Goal: Find specific page/section: Find specific page/section

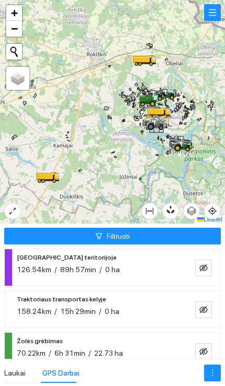
click at [218, 11] on button "button" at bounding box center [212, 12] width 17 height 17
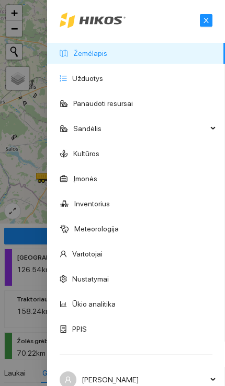
click at [103, 74] on link "Užduotys" at bounding box center [87, 78] width 31 height 8
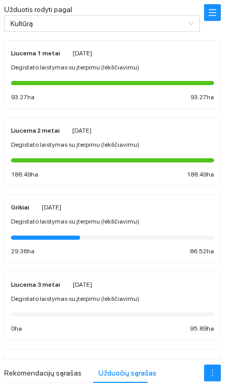
click at [173, 21] on input "Užduotis rodyti pagal" at bounding box center [98, 24] width 176 height 16
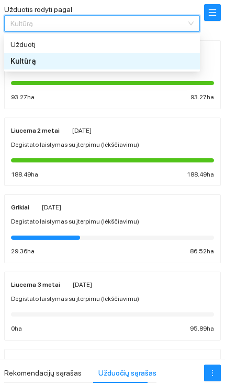
click at [147, 41] on div "Užduotį" at bounding box center [88, 45] width 157 height 12
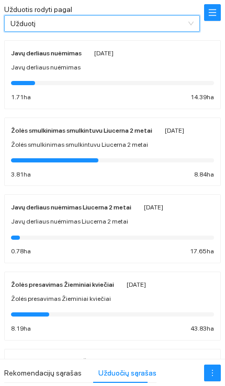
scroll to position [-1, 0]
click at [205, 4] on button "button" at bounding box center [212, 12] width 17 height 17
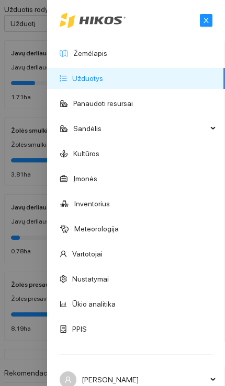
click at [107, 55] on link "Žemėlapis" at bounding box center [90, 53] width 34 height 8
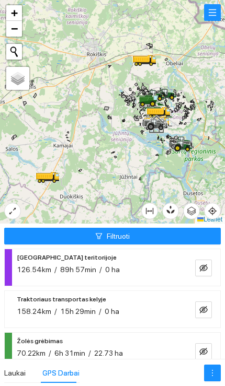
click at [139, 310] on div "158.24km / 15h 29min / 0 ha" at bounding box center [95, 312] width 157 height 12
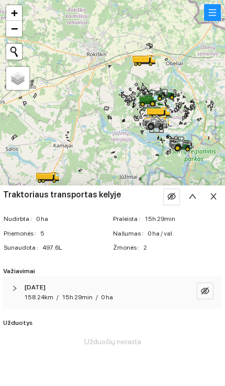
click at [127, 305] on div "[DATE] 158.24km / 15h 29min / 0 ha" at bounding box center [112, 293] width 219 height 32
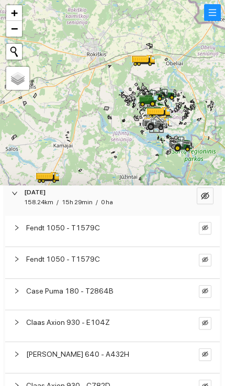
scroll to position [102, 0]
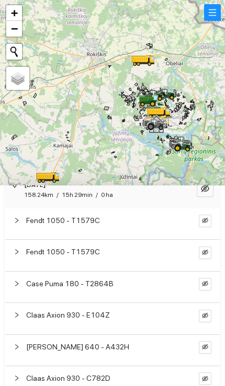
click at [154, 224] on div "Fendt 1050 - T1579C" at bounding box center [112, 224] width 214 height 31
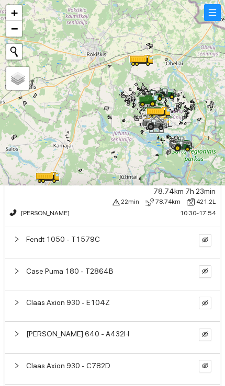
scroll to position [154, 0]
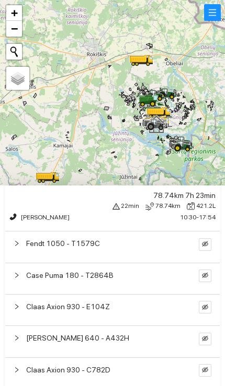
click at [147, 246] on div "Fendt 1050 - T1579C" at bounding box center [102, 244] width 152 height 12
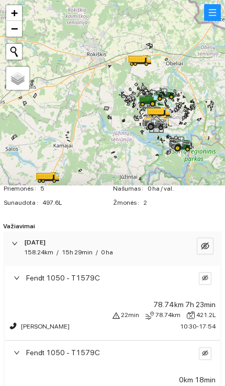
scroll to position [33, 0]
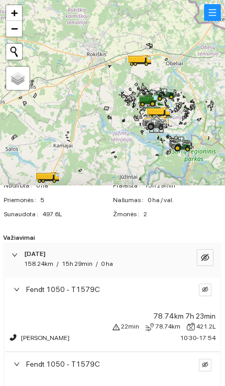
click at [205, 290] on icon "eye-invisible" at bounding box center [205, 289] width 6 height 5
click at [182, 288] on button "button" at bounding box center [188, 290] width 13 height 13
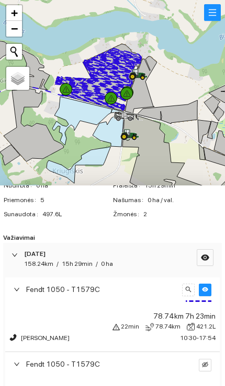
click at [136, 76] on icon at bounding box center [135, 76] width 10 height 6
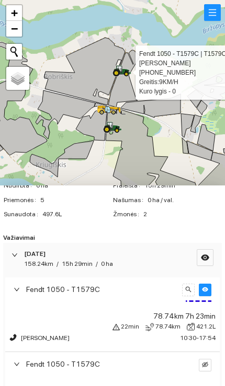
click at [217, 10] on button "button" at bounding box center [212, 12] width 17 height 17
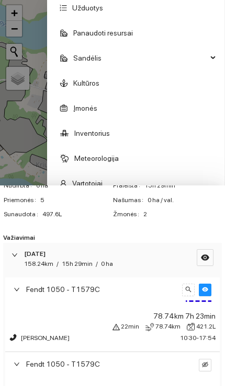
scroll to position [71, 0]
click at [110, 137] on link "Inventorius" at bounding box center [92, 133] width 36 height 8
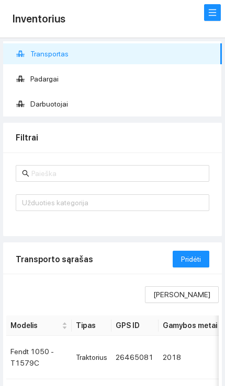
click at [62, 168] on input "text" at bounding box center [116, 174] width 171 height 12
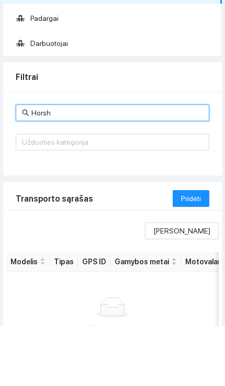
type input "Horsh"
click at [196, 254] on span "Pridėti" at bounding box center [191, 260] width 20 height 12
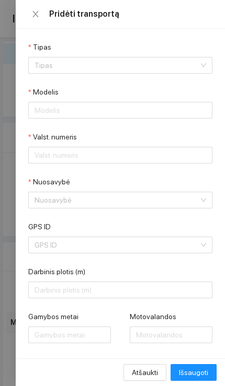
click at [38, 12] on icon "close" at bounding box center [35, 14] width 8 height 8
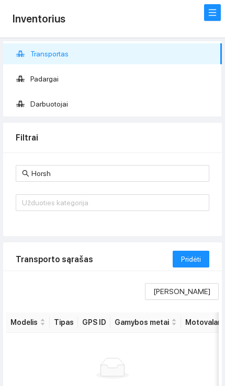
click at [39, 79] on span "Padargai" at bounding box center [121, 78] width 183 height 21
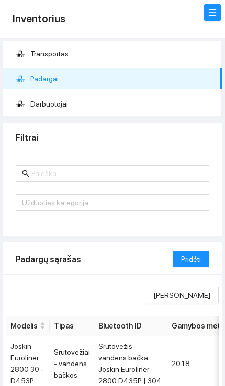
click at [55, 178] on input "text" at bounding box center [116, 174] width 171 height 12
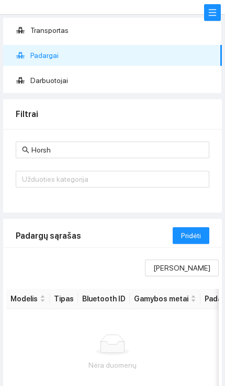
scroll to position [20, 0]
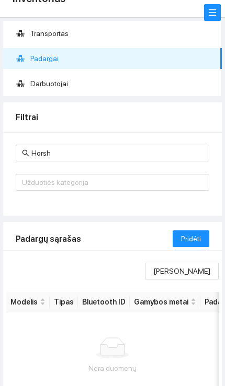
click at [64, 151] on input "Horsh" at bounding box center [116, 153] width 171 height 12
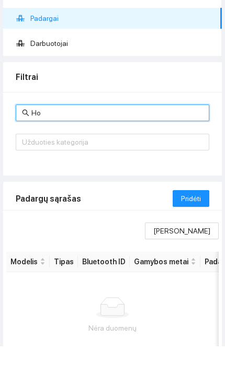
type input "H"
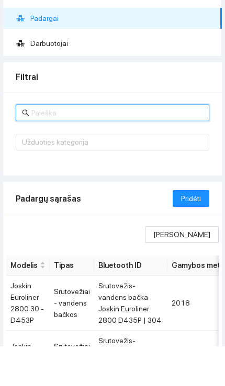
click at [36, 176] on div at bounding box center [107, 182] width 178 height 13
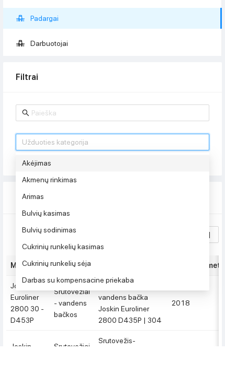
click at [43, 176] on div at bounding box center [107, 182] width 178 height 13
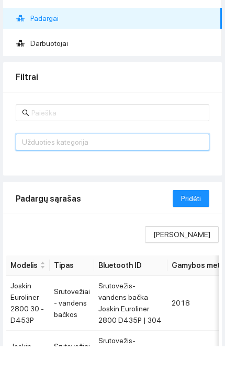
click at [37, 176] on div at bounding box center [107, 182] width 178 height 13
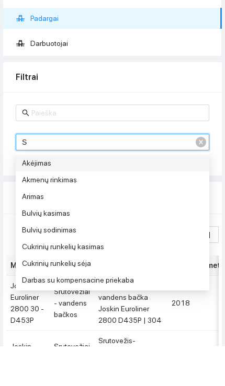
type input "Sė"
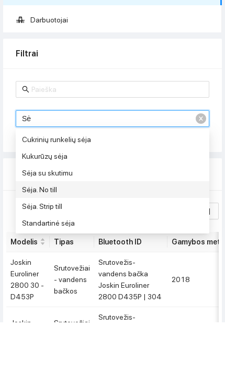
click at [45, 248] on div "Sėja. No till" at bounding box center [100, 254] width 157 height 12
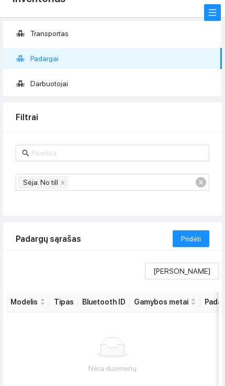
scroll to position [52, 0]
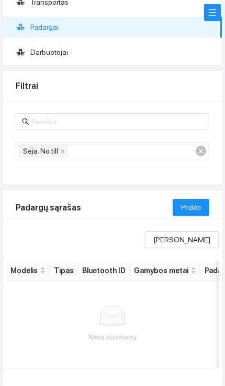
click at [193, 145] on div "Sėja. No till" at bounding box center [107, 151] width 178 height 15
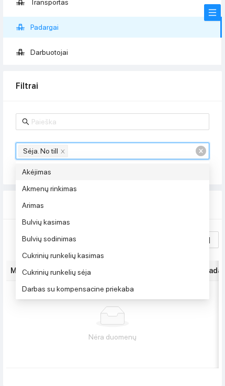
click at [194, 146] on div "Sėja. No till" at bounding box center [107, 151] width 178 height 15
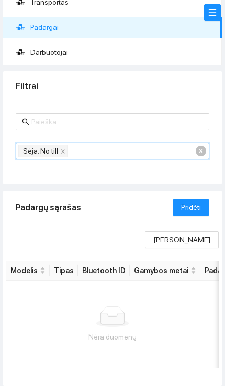
click at [194, 146] on div "Sėja. No till" at bounding box center [107, 151] width 178 height 15
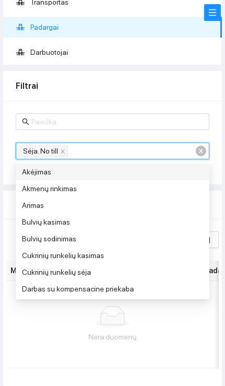
click at [60, 121] on input "text" at bounding box center [116, 122] width 171 height 12
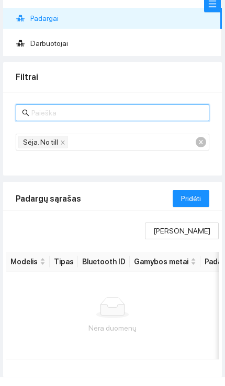
click at [194, 144] on div "Sėja. No till" at bounding box center [107, 151] width 178 height 15
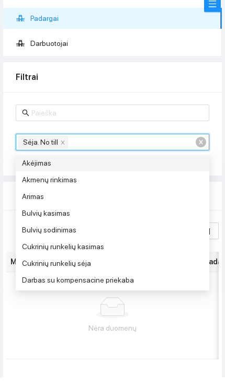
click at [200, 143] on div "Sėja. No till" at bounding box center [112, 151] width 193 height 17
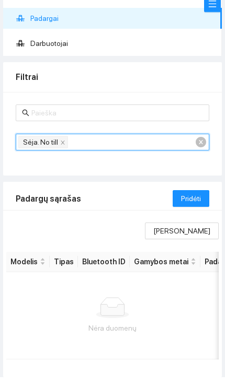
click at [62, 149] on icon "close" at bounding box center [62, 151] width 5 height 5
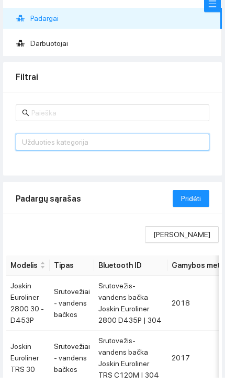
click at [45, 117] on input "text" at bounding box center [116, 122] width 171 height 12
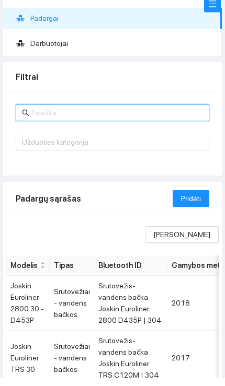
click at [44, 116] on input "text" at bounding box center [116, 122] width 171 height 12
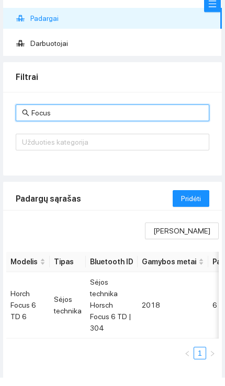
scroll to position [60, 0]
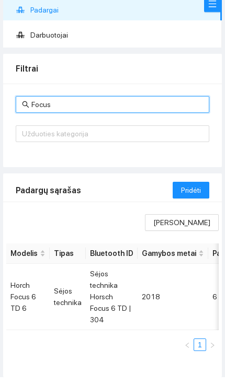
type input "Focus"
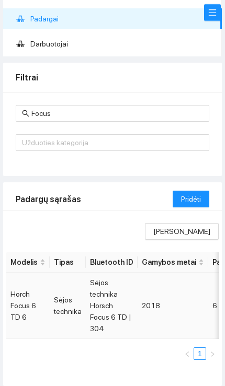
click at [111, 307] on td "Sėjos technika Horsch Focus 6 TD | 304" at bounding box center [112, 306] width 52 height 66
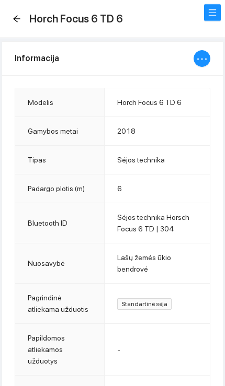
click at [27, 23] on div "Horch Focus 6 TD 6" at bounding box center [71, 18] width 117 height 17
click at [21, 12] on div "Horch Focus 6 TD 6" at bounding box center [71, 18] width 117 height 17
click at [20, 16] on icon "arrow-left" at bounding box center [17, 19] width 8 height 8
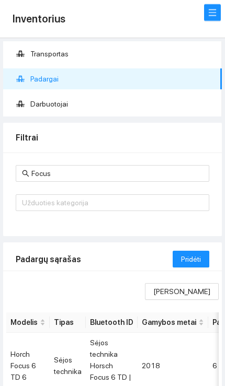
click at [209, 8] on button "button" at bounding box center [212, 12] width 17 height 17
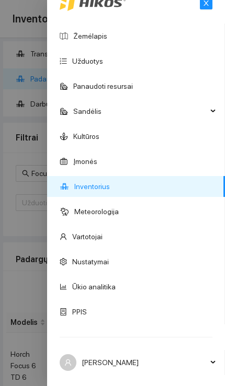
scroll to position [18, 0]
click at [107, 37] on link "Žemėlapis" at bounding box center [90, 35] width 34 height 8
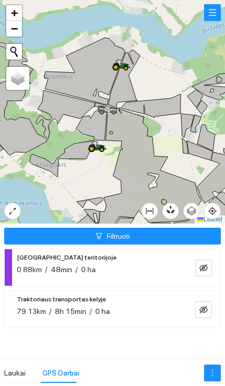
click at [127, 301] on div "Traktoriaus transportas kelyje 79.13km / 8h 15min / 0 ha" at bounding box center [95, 305] width 157 height 24
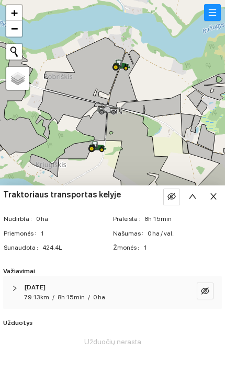
click at [125, 287] on div "[DATE]" at bounding box center [98, 288] width 148 height 10
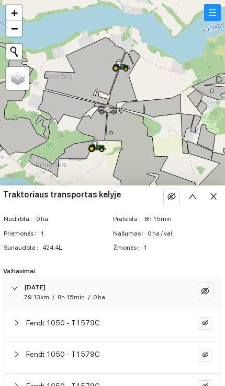
click at [210, 17] on button "button" at bounding box center [212, 12] width 17 height 17
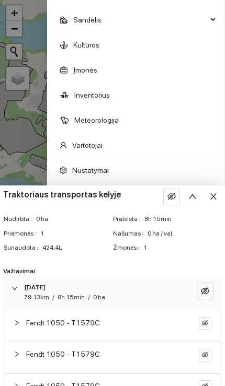
click at [220, 191] on button "button" at bounding box center [213, 197] width 17 height 17
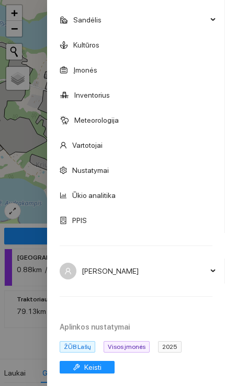
click at [175, 347] on span "2025" at bounding box center [170, 347] width 24 height 12
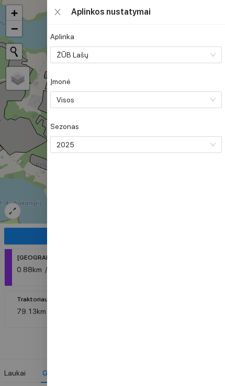
click at [208, 153] on div "2025" at bounding box center [135, 144] width 171 height 17
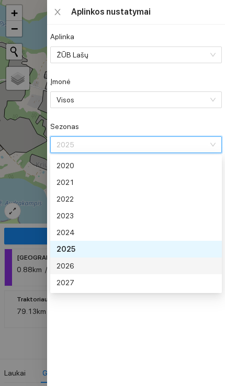
click at [119, 264] on div "2026" at bounding box center [134, 266] width 157 height 12
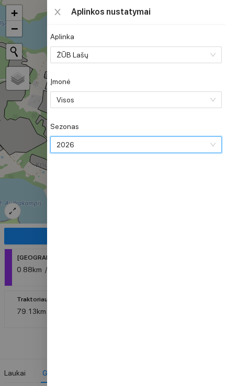
click at [31, 209] on div at bounding box center [112, 193] width 225 height 386
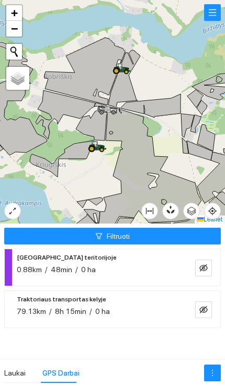
click at [170, 236] on button "Filtruoti" at bounding box center [112, 236] width 216 height 17
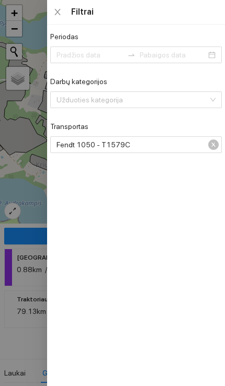
click at [39, 318] on div at bounding box center [112, 193] width 225 height 386
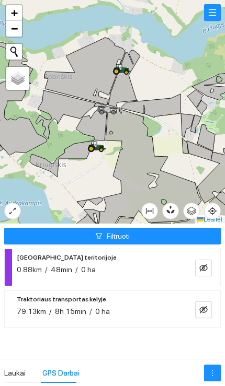
click at [205, 14] on button "button" at bounding box center [212, 12] width 17 height 17
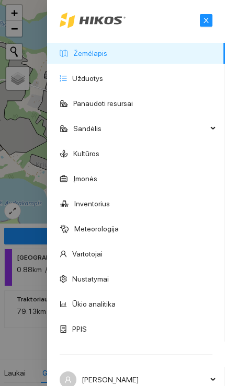
click at [103, 77] on link "Užduotys" at bounding box center [87, 78] width 31 height 8
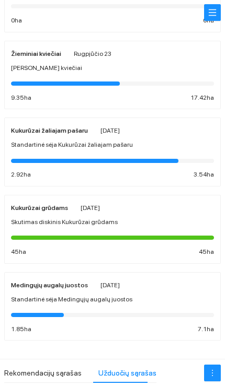
click at [208, 14] on button "button" at bounding box center [212, 12] width 17 height 17
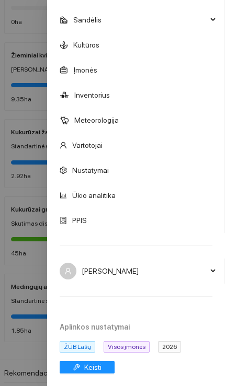
scroll to position [109, 0]
click at [21, 185] on div at bounding box center [112, 193] width 225 height 386
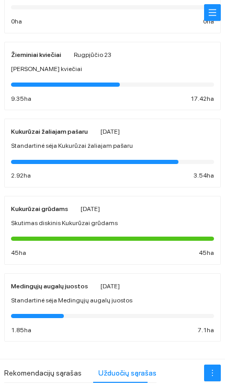
scroll to position [75, 0]
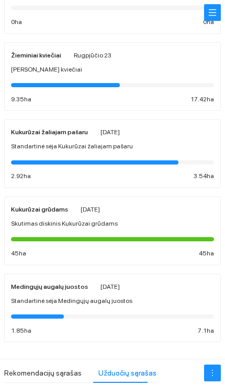
click at [221, 11] on button "button" at bounding box center [212, 12] width 17 height 17
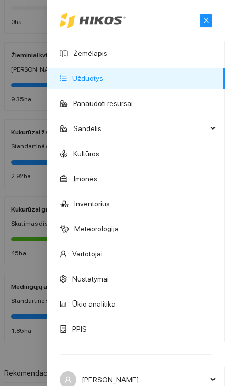
scroll to position [0, 0]
click at [88, 52] on link "Žemėlapis" at bounding box center [90, 53] width 34 height 8
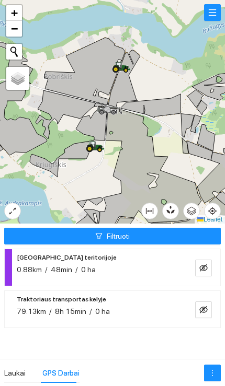
click at [211, 14] on button "button" at bounding box center [212, 12] width 17 height 17
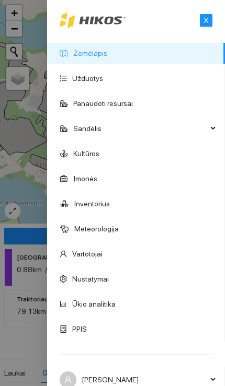
click at [81, 52] on link "Žemėlapis" at bounding box center [90, 53] width 34 height 8
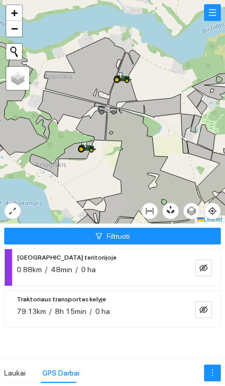
click at [154, 312] on div "79.13km / 8h 15min / 0 ha" at bounding box center [95, 312] width 157 height 12
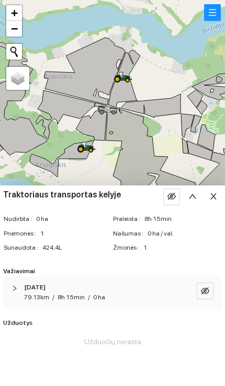
click at [157, 288] on div "[DATE]" at bounding box center [98, 288] width 148 height 10
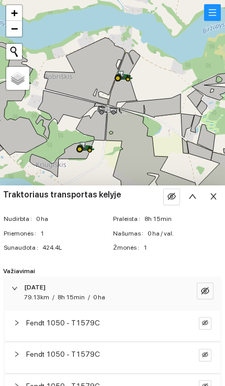
click at [204, 289] on icon "eye-invisible" at bounding box center [205, 291] width 8 height 7
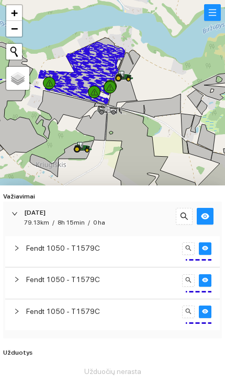
scroll to position [75, 0]
